Goal: Information Seeking & Learning: Learn about a topic

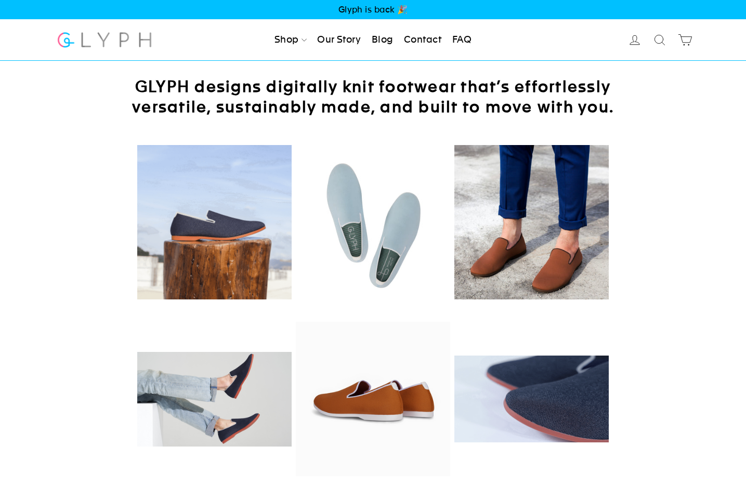
click at [345, 45] on link "Our Story" at bounding box center [339, 40] width 52 height 23
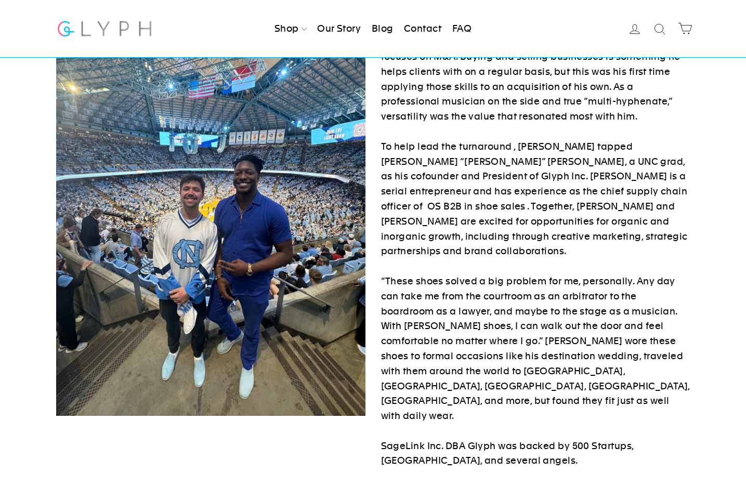
scroll to position [337, 0]
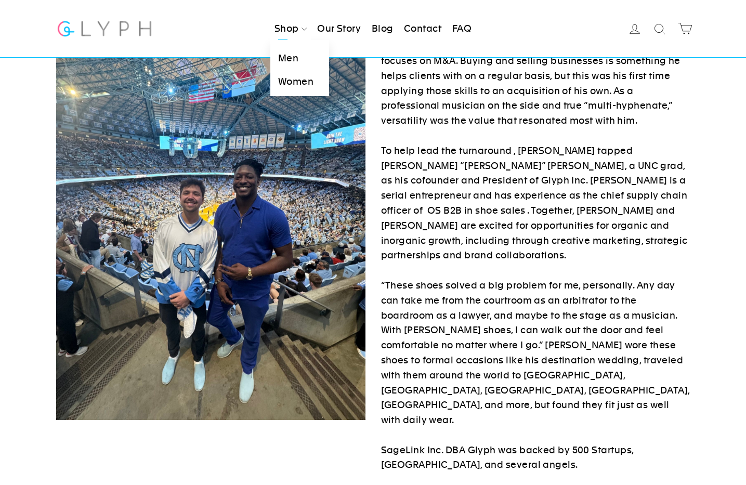
click at [280, 54] on link "Men" at bounding box center [299, 58] width 59 height 23
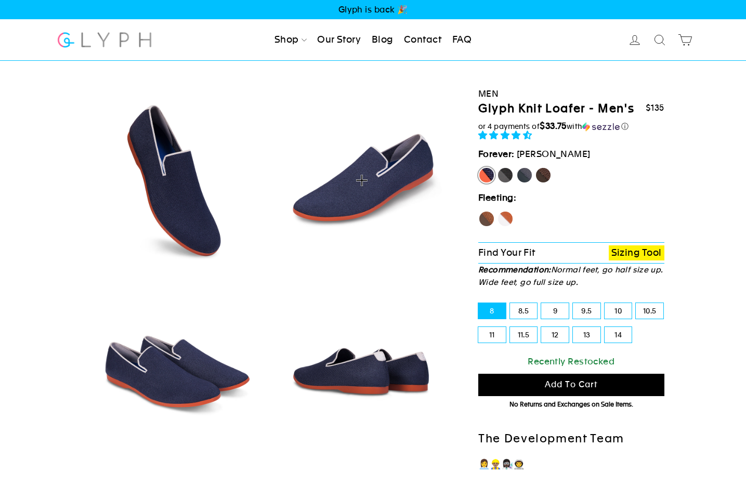
select select "highest-rating"
click at [506, 176] on label "Panther" at bounding box center [505, 175] width 17 height 17
click at [497, 167] on input "Panther" at bounding box center [497, 167] width 1 height 1
radio input "true"
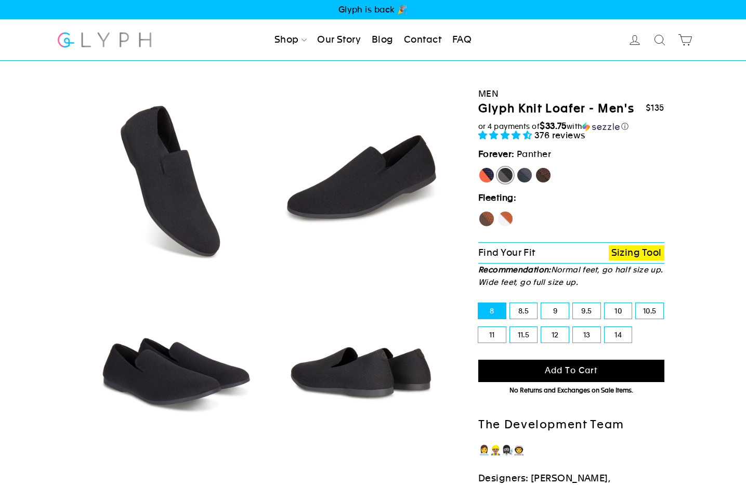
click at [507, 216] on label "Fox" at bounding box center [505, 219] width 17 height 17
click at [497, 211] on input "Fox" at bounding box center [497, 211] width 1 height 1
radio input "true"
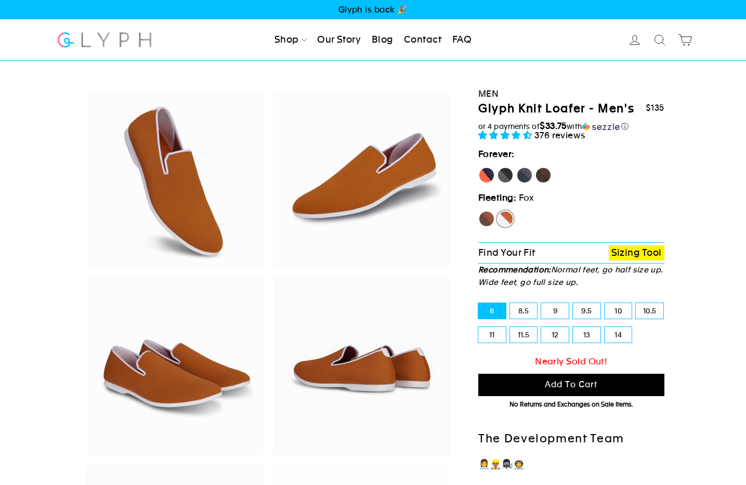
click at [491, 216] on label "Hawk" at bounding box center [486, 219] width 17 height 17
click at [479, 211] on input "Hawk" at bounding box center [478, 211] width 1 height 1
radio input "true"
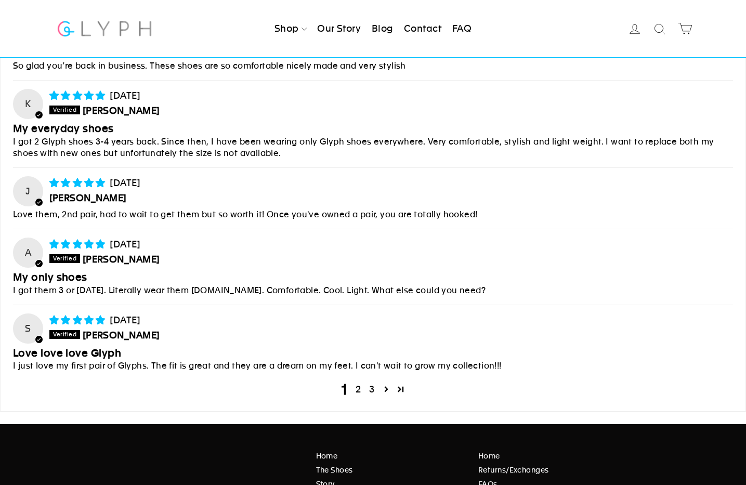
scroll to position [4469, 0]
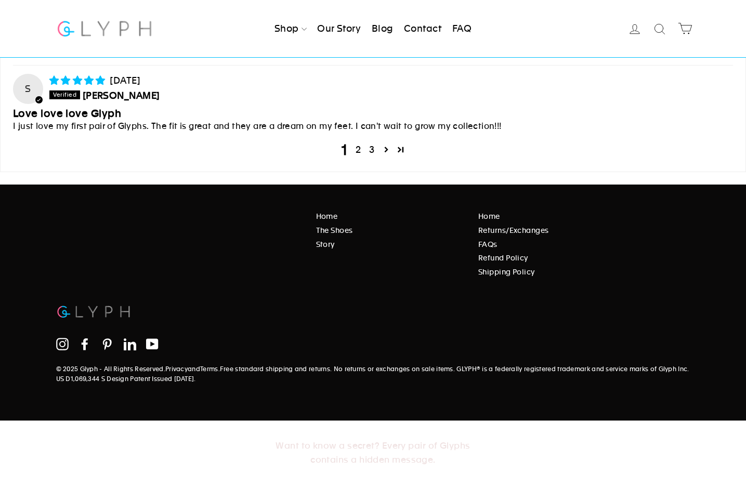
click at [332, 31] on link "Our Story" at bounding box center [339, 28] width 52 height 23
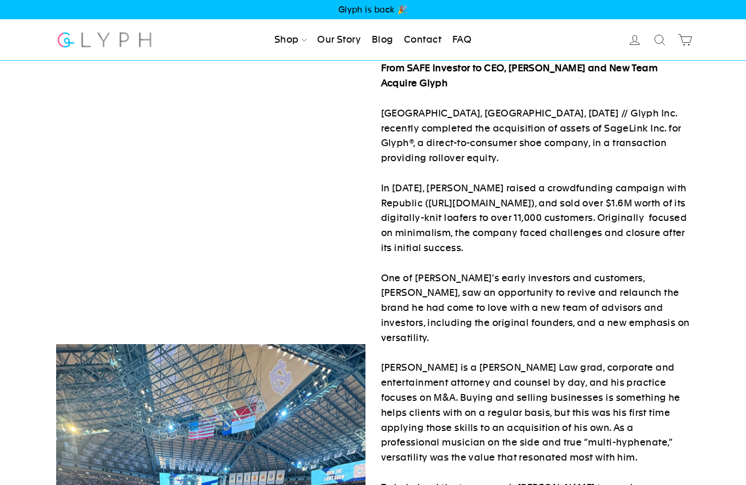
click at [123, 35] on img at bounding box center [104, 40] width 97 height 28
